Goal: Check status: Check status

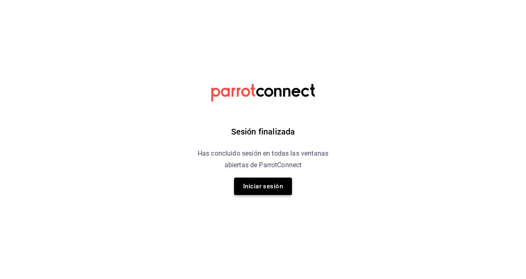
click at [263, 188] on button "Iniciar sesión" at bounding box center [263, 185] width 58 height 17
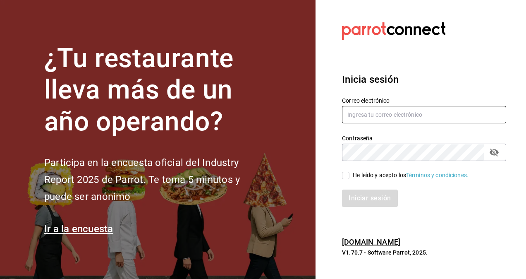
type input "restaurantmiragesanjuan@gmail.com"
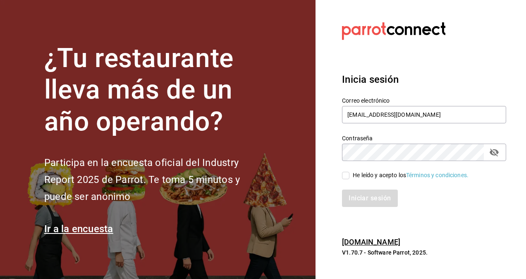
click at [347, 174] on input "He leído y acepto los Términos y condiciones." at bounding box center [345, 175] width 7 height 7
checkbox input "true"
click at [364, 193] on button "Iniciar sesión" at bounding box center [370, 197] width 56 height 17
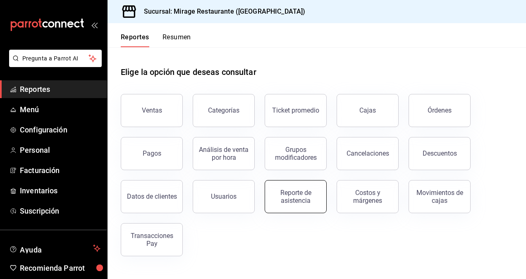
click at [299, 195] on div "Reporte de asistencia" at bounding box center [295, 197] width 51 height 16
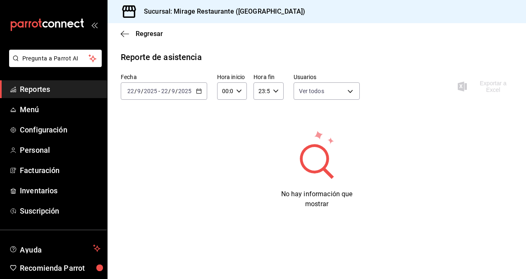
click at [198, 92] on icon "button" at bounding box center [199, 91] width 6 height 6
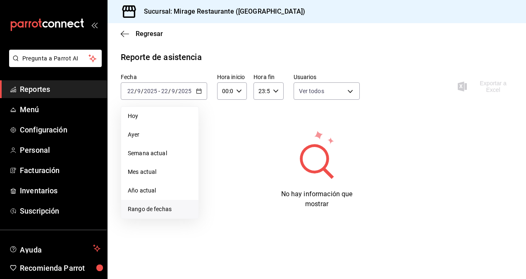
click at [155, 207] on span "Rango de fechas" at bounding box center [160, 209] width 64 height 9
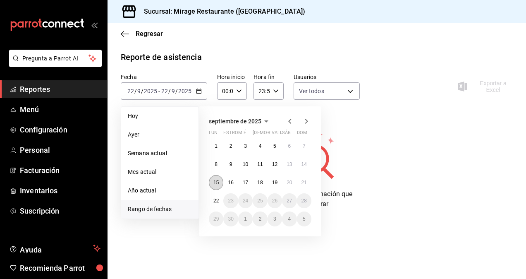
click at [218, 178] on button "15" at bounding box center [216, 182] width 14 height 15
click at [307, 183] on button "21" at bounding box center [304, 182] width 14 height 15
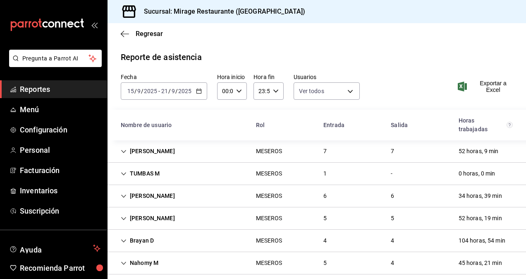
scroll to position [30, 0]
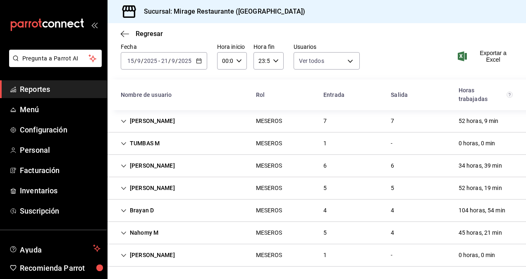
click at [127, 186] on div "[PERSON_NAME]" at bounding box center [147, 187] width 67 height 15
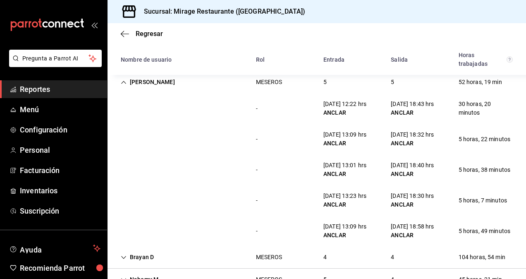
scroll to position [183, 0]
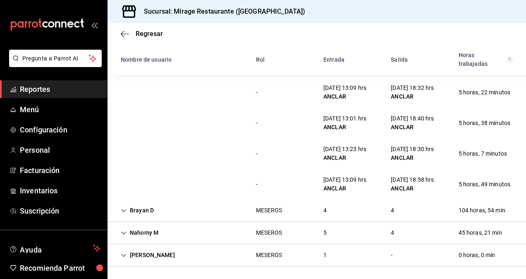
click at [127, 209] on div "Brayan D" at bounding box center [137, 210] width 46 height 15
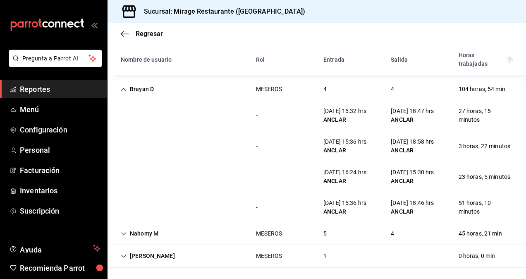
scroll to position [304, 0]
click at [137, 231] on font "Nahomy M" at bounding box center [144, 233] width 29 height 9
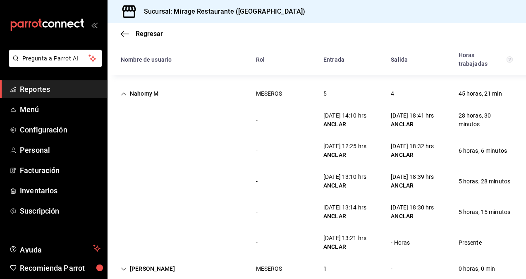
scroll to position [447, 0]
